Goal: Task Accomplishment & Management: Complete application form

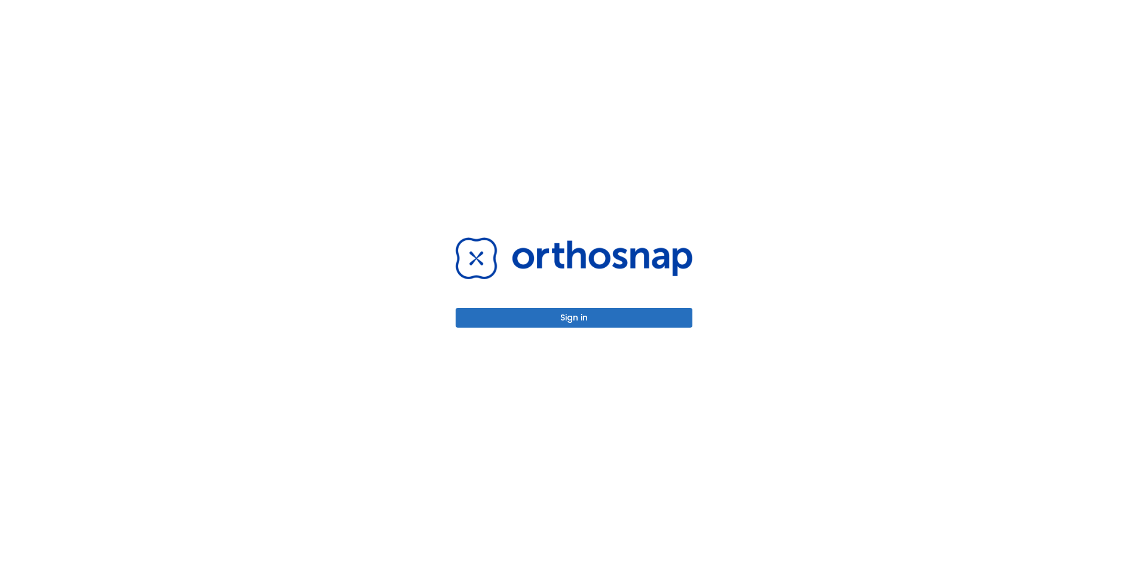
click at [565, 320] on button "Sign in" at bounding box center [574, 318] width 237 height 20
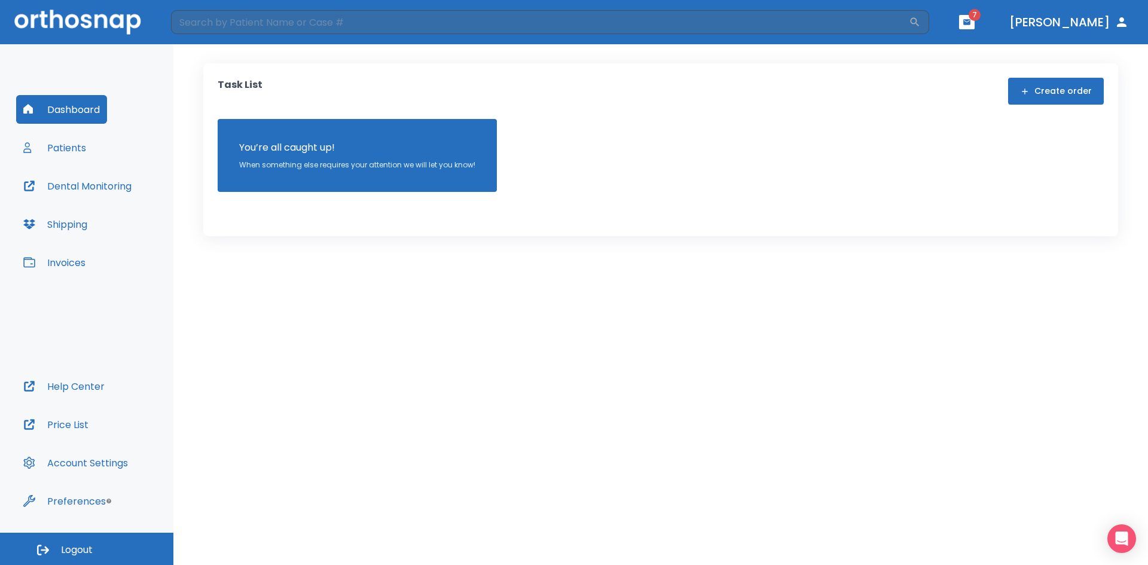
click at [69, 148] on button "Patients" at bounding box center [54, 147] width 77 height 29
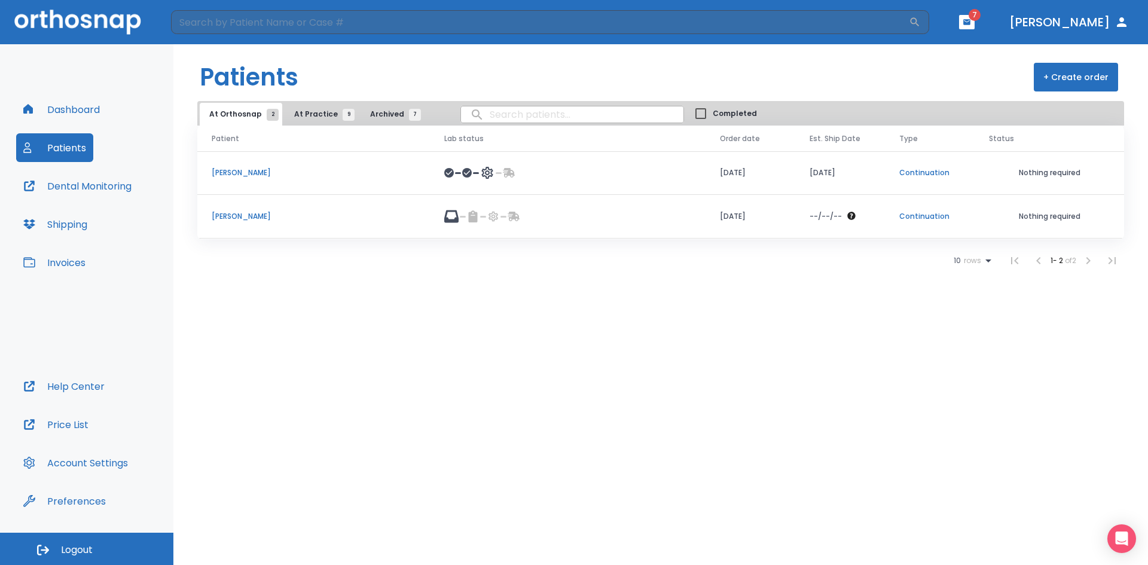
click at [343, 112] on span "9" at bounding box center [349, 115] width 12 height 12
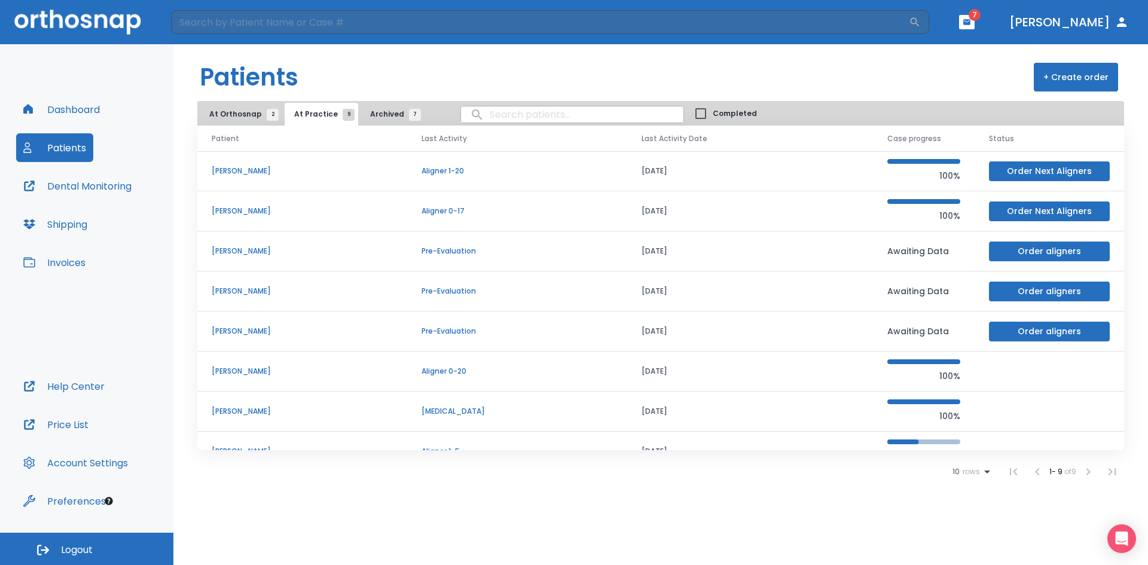
click at [260, 377] on td "[PERSON_NAME]" at bounding box center [302, 372] width 210 height 40
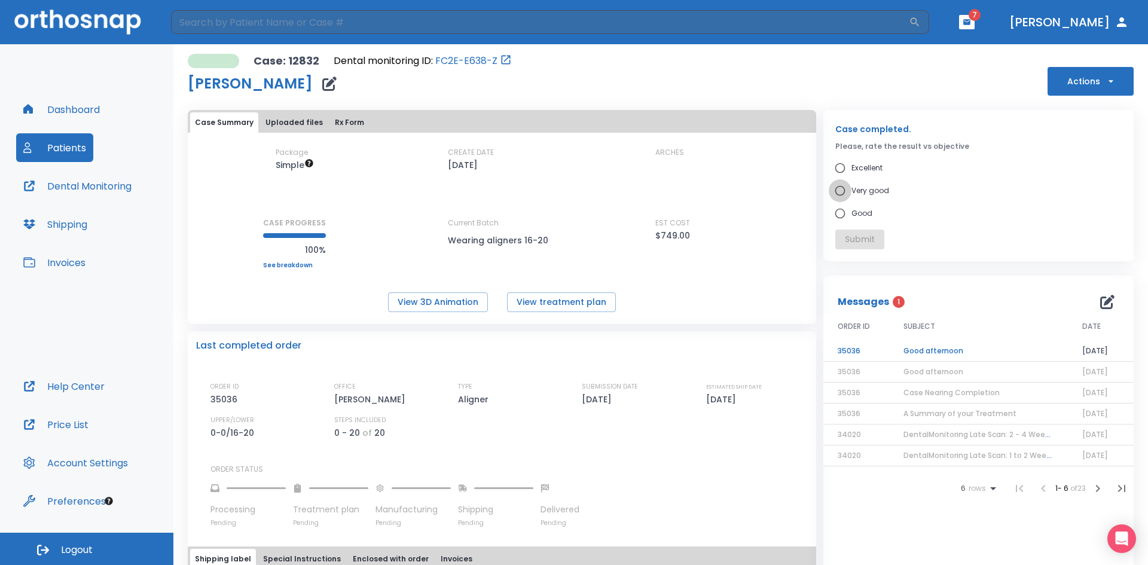
click at [835, 191] on input "Very good" at bounding box center [840, 190] width 23 height 23
radio input "true"
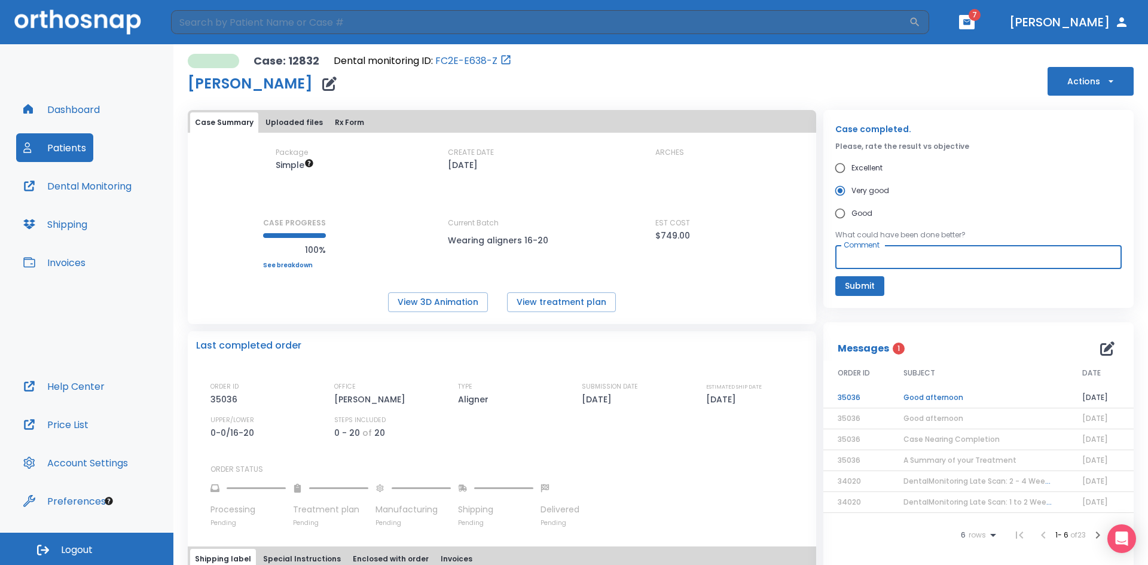
click at [844, 256] on textarea "Comment" at bounding box center [979, 258] width 270 height 14
type textarea "patient is satisfied"
click at [909, 397] on td "Good afternoon" at bounding box center [978, 398] width 179 height 21
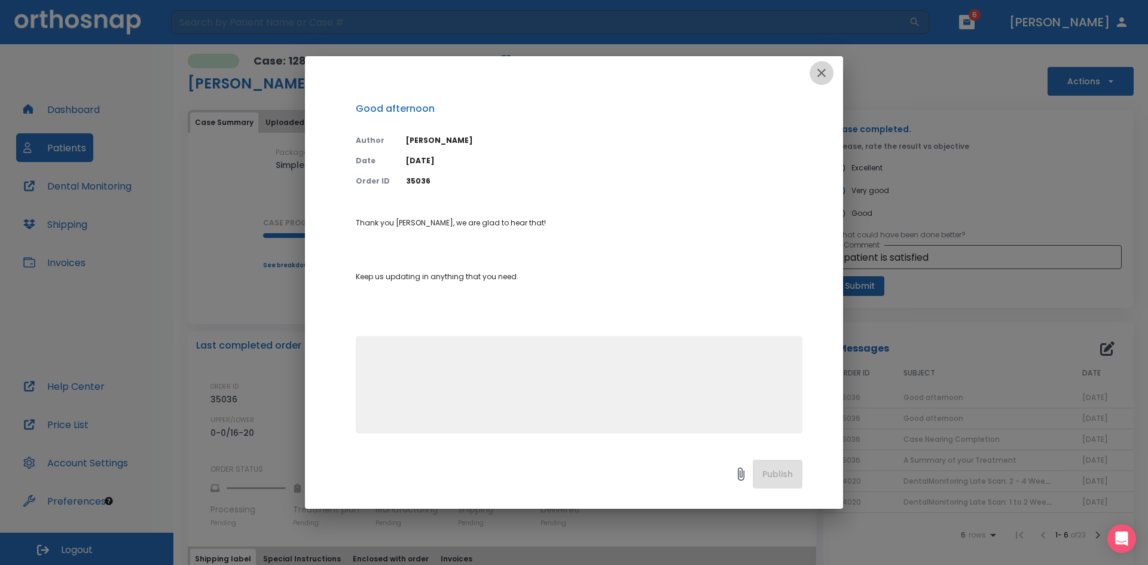
click at [825, 74] on icon "button" at bounding box center [822, 73] width 14 height 14
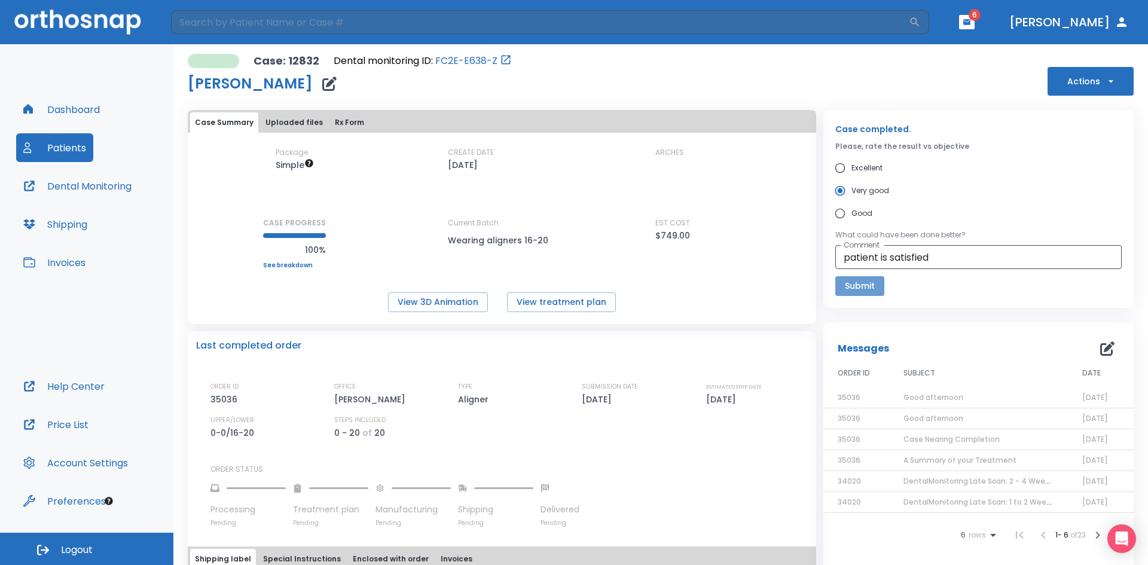
click at [846, 289] on button "Submit" at bounding box center [860, 286] width 49 height 20
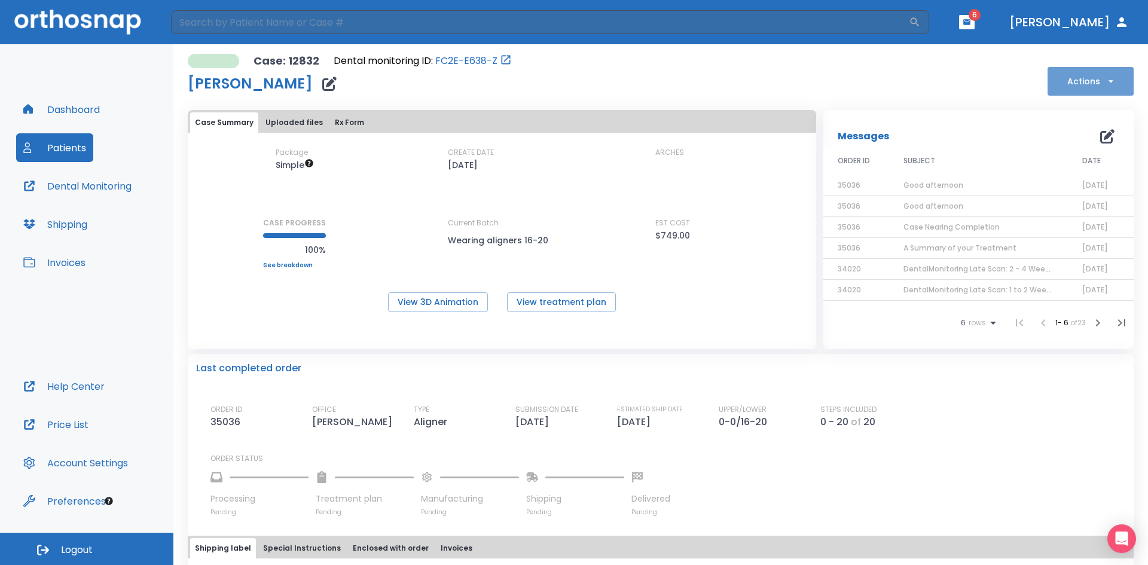
click at [1105, 81] on icon "button" at bounding box center [1111, 81] width 12 height 12
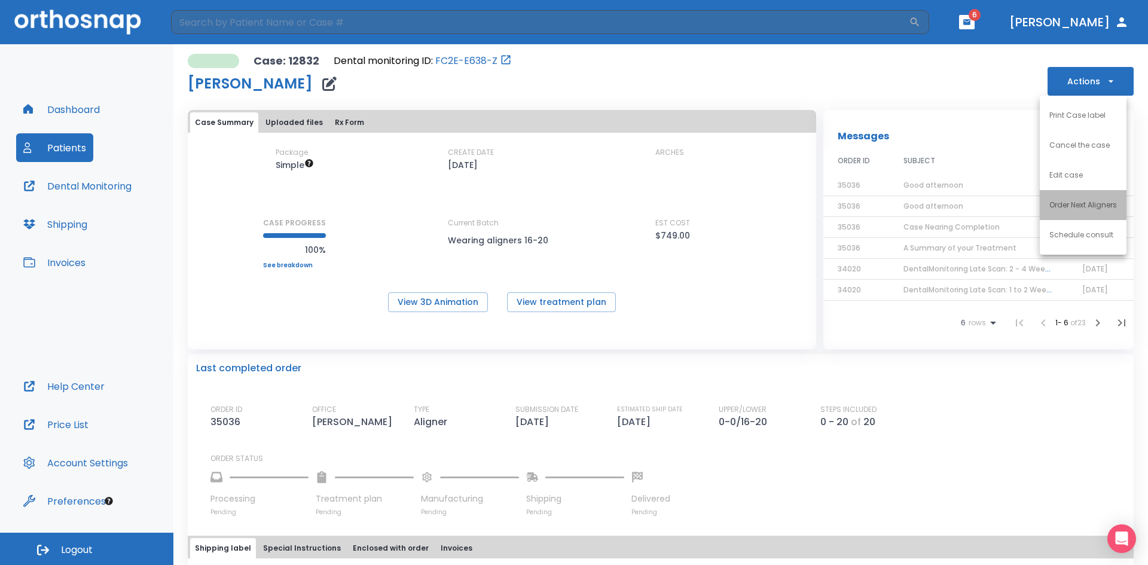
click at [1065, 212] on li "Order Next Aligners" at bounding box center [1083, 205] width 87 height 30
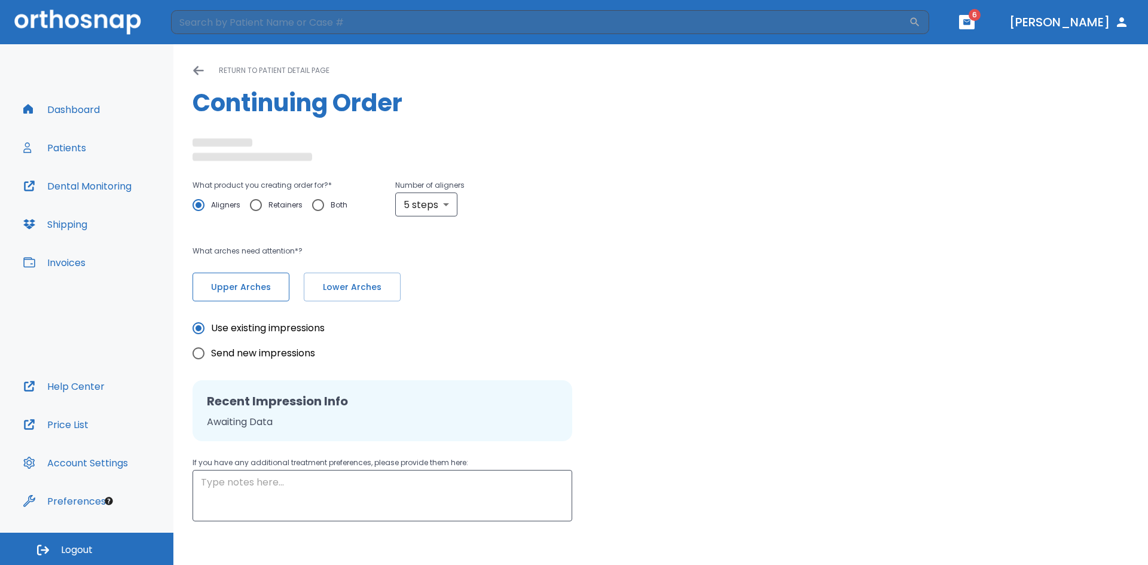
radio input "false"
radio input "true"
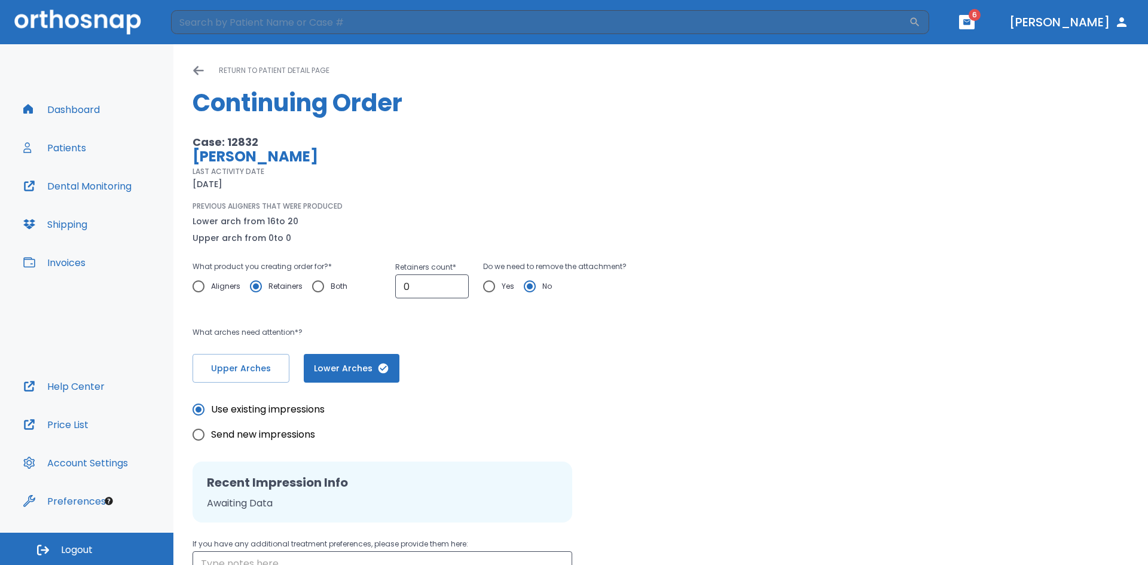
click at [487, 286] on input "Yes" at bounding box center [489, 286] width 25 height 25
radio input "true"
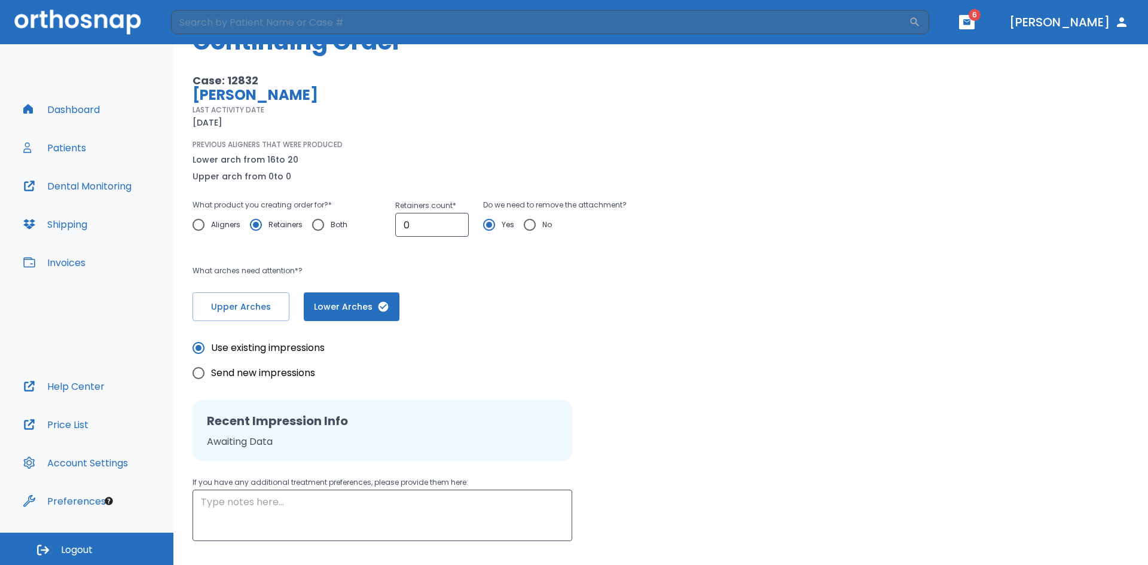
scroll to position [120, 0]
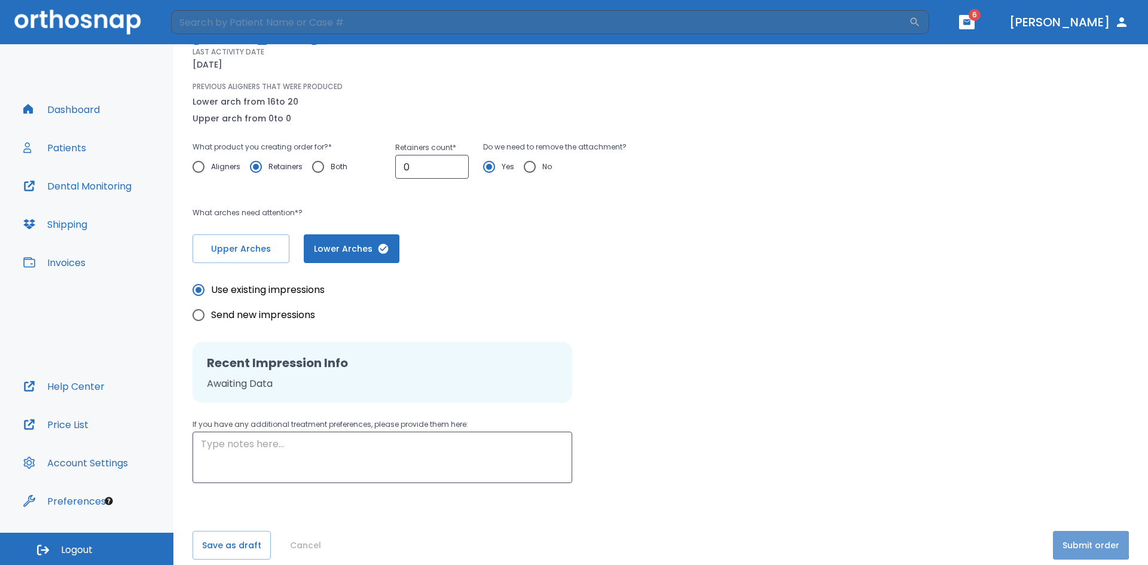
click at [1075, 545] on button "Submit order" at bounding box center [1091, 545] width 76 height 29
type input "1"
click at [455, 163] on input "1" at bounding box center [432, 166] width 74 height 24
click at [1068, 546] on button "Submit order" at bounding box center [1091, 545] width 76 height 29
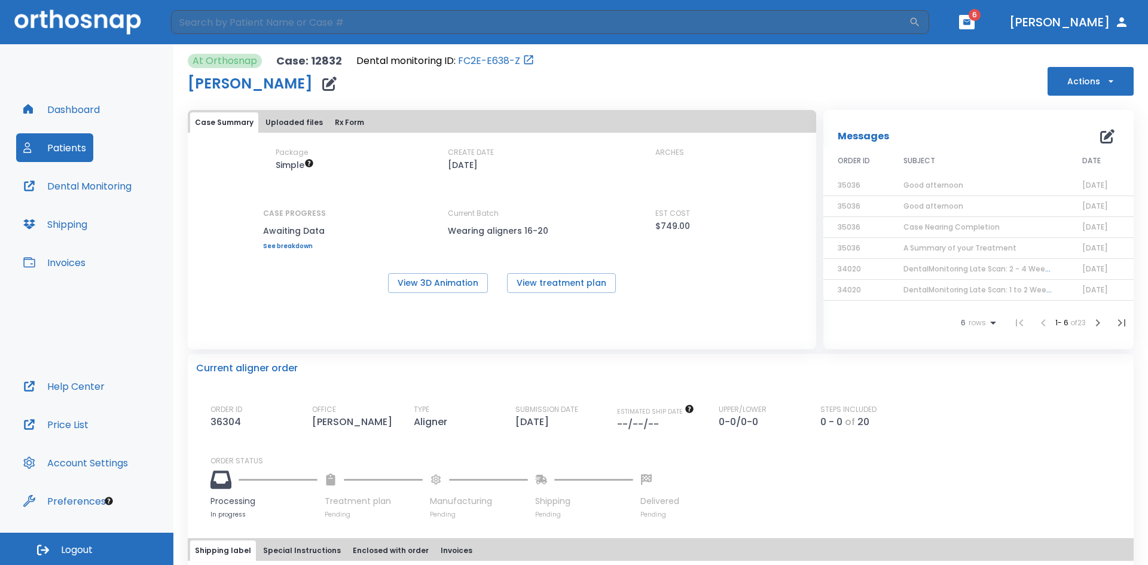
click at [927, 187] on span "Good afternoon" at bounding box center [934, 185] width 60 height 10
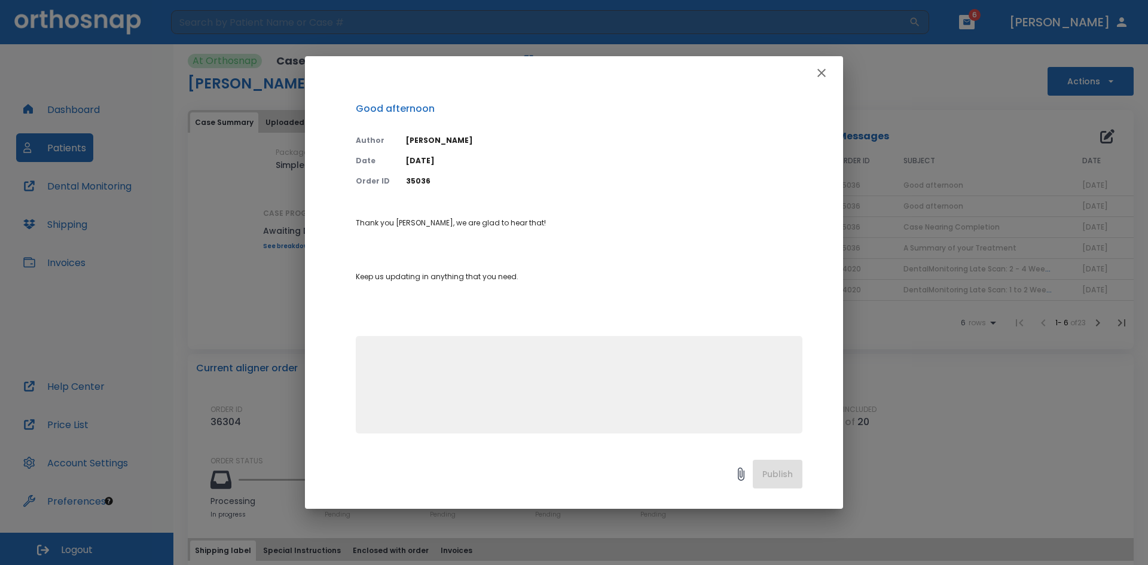
click at [823, 72] on icon "button" at bounding box center [822, 73] width 8 height 8
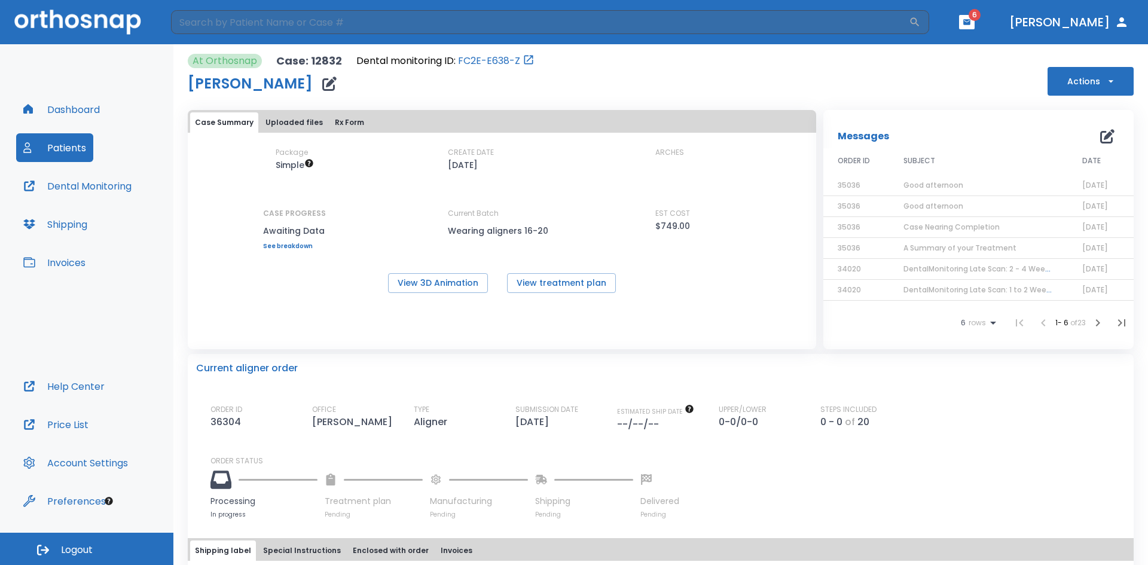
click at [1103, 137] on icon "button" at bounding box center [1107, 136] width 14 height 14
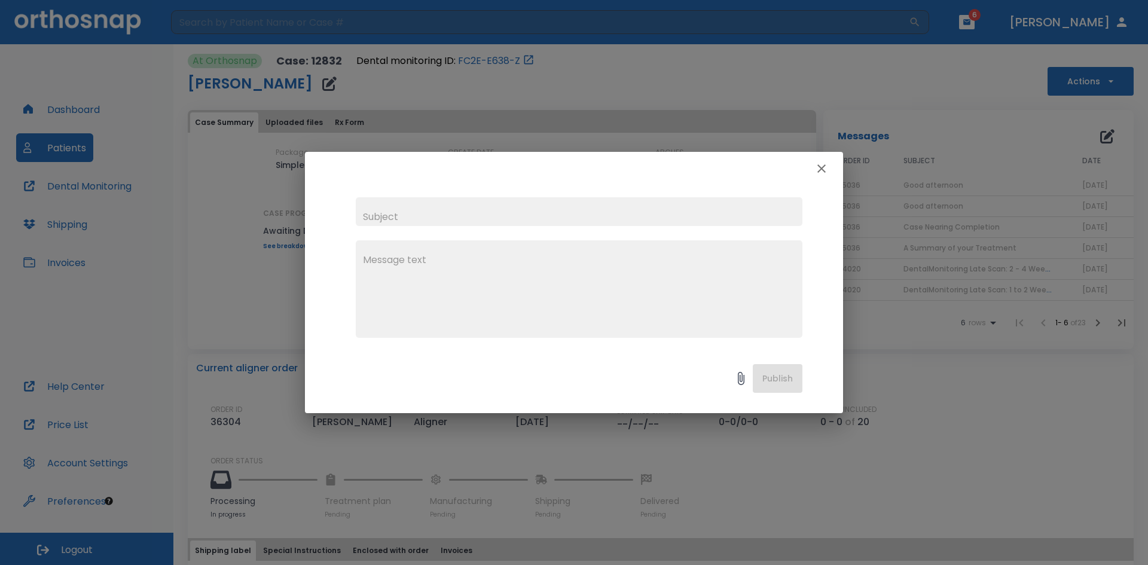
click at [478, 213] on input "text" at bounding box center [579, 211] width 447 height 29
type input "Good afternoon"
click at [399, 252] on div "x" at bounding box center [579, 288] width 447 height 97
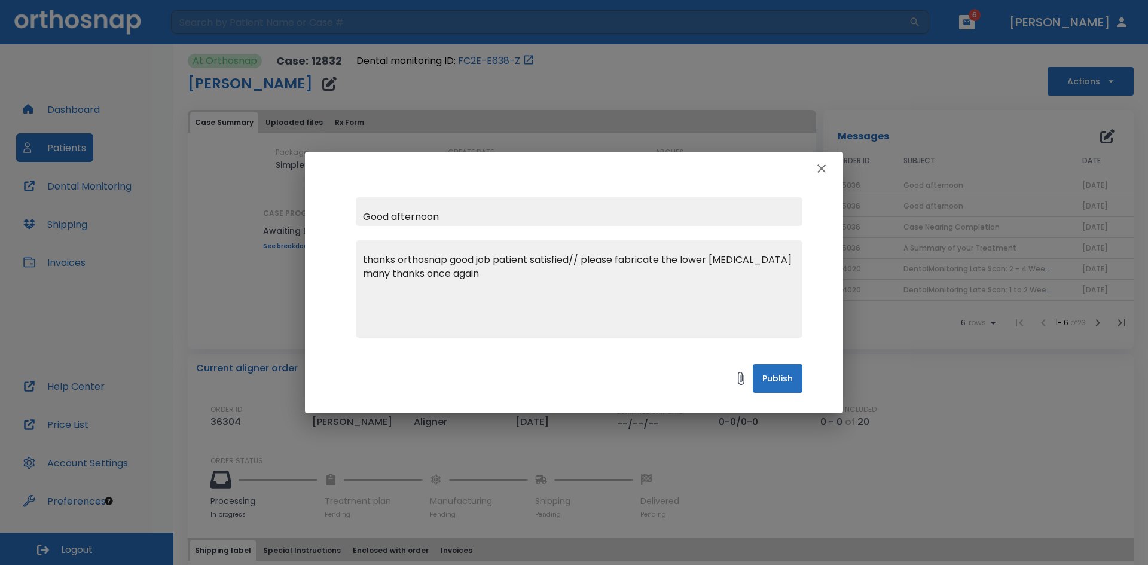
type textarea "thanks orthosnap good job patient satisfied// please fabricate the lower [MEDIC…"
click at [761, 373] on button "Publish" at bounding box center [778, 378] width 50 height 29
